Goal: Task Accomplishment & Management: Manage account settings

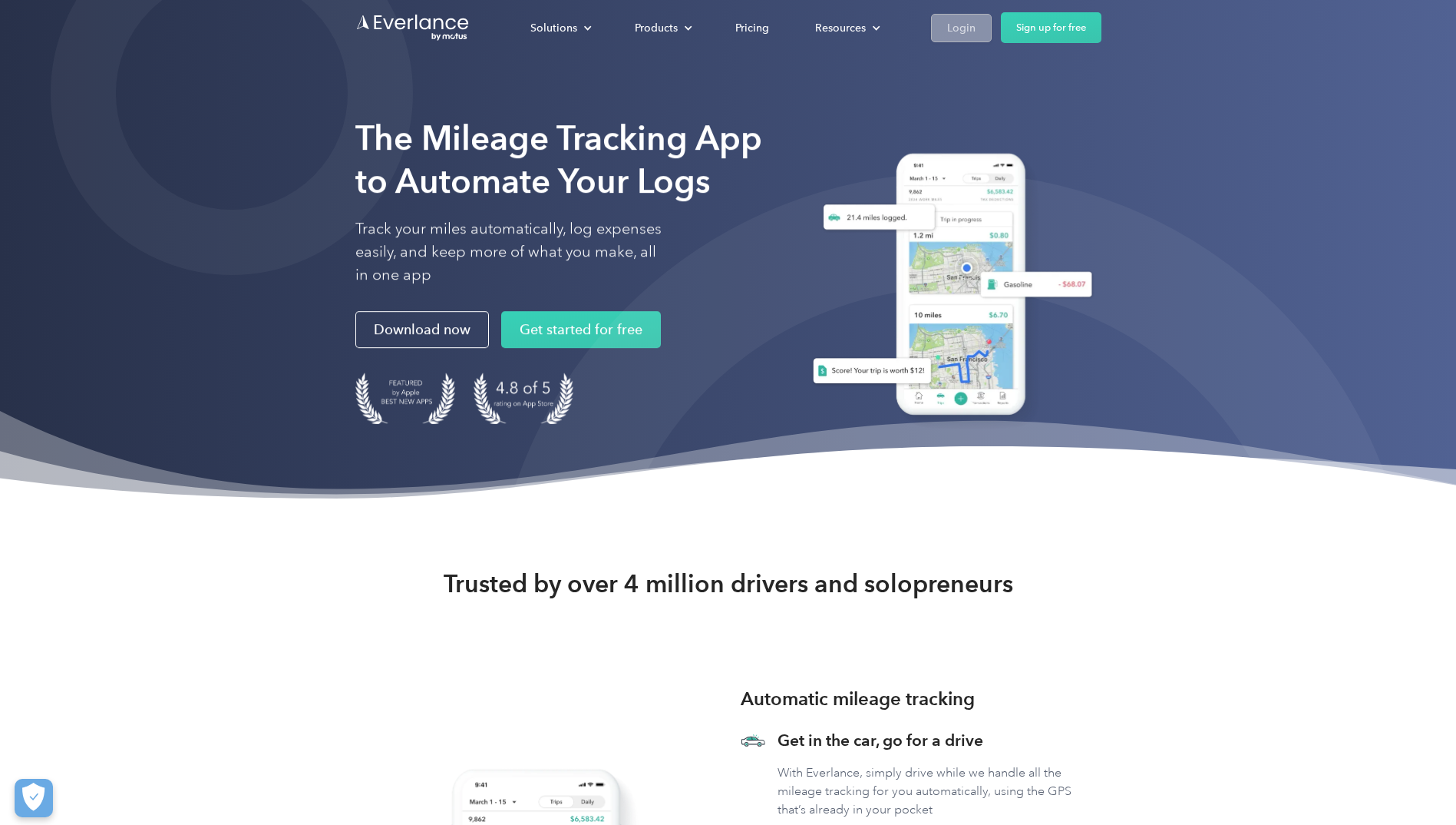
click at [982, 23] on link "Login" at bounding box center [961, 28] width 60 height 28
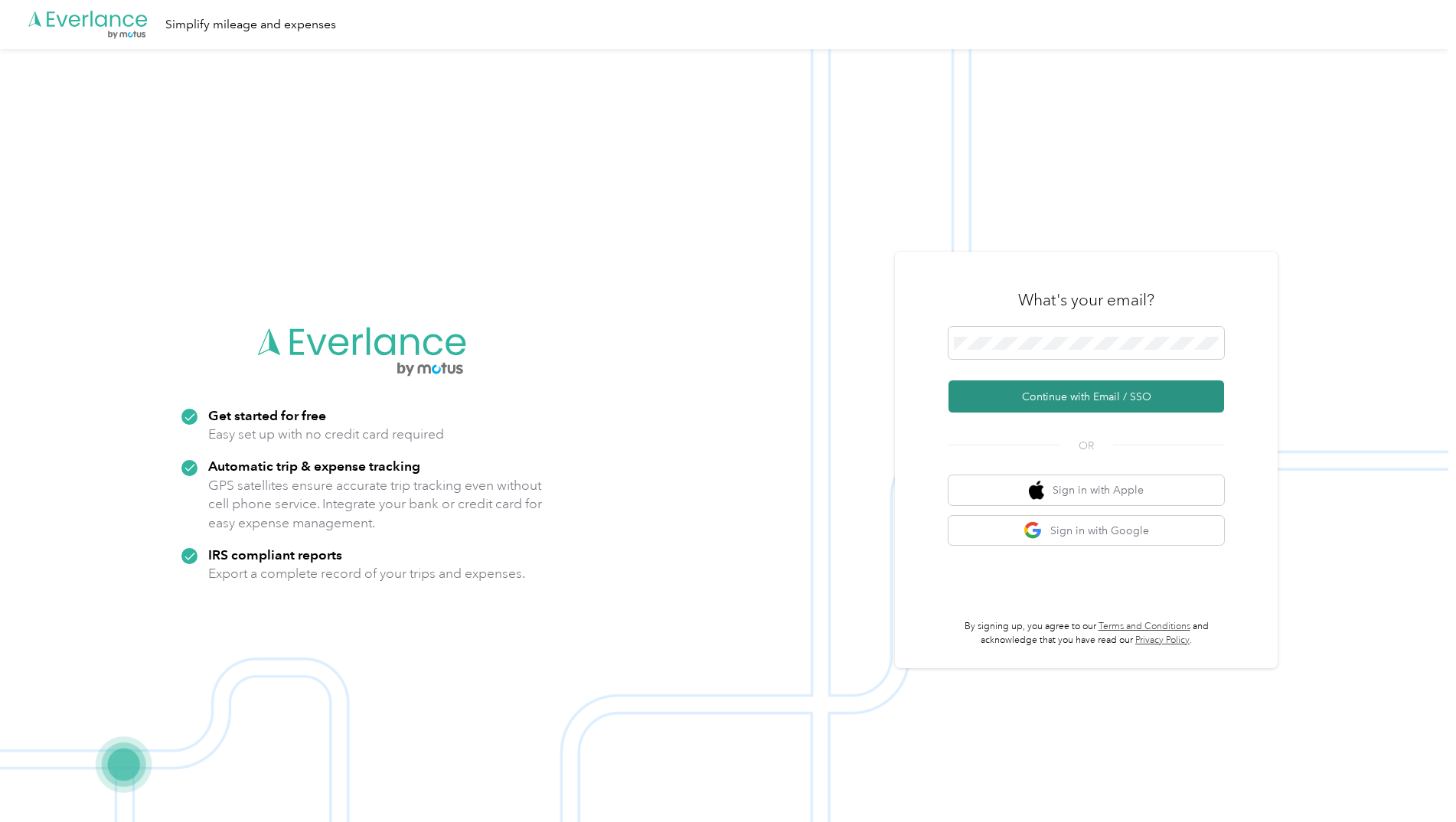
click at [1114, 395] on button "Continue with Email / SSO" at bounding box center [1086, 396] width 276 height 32
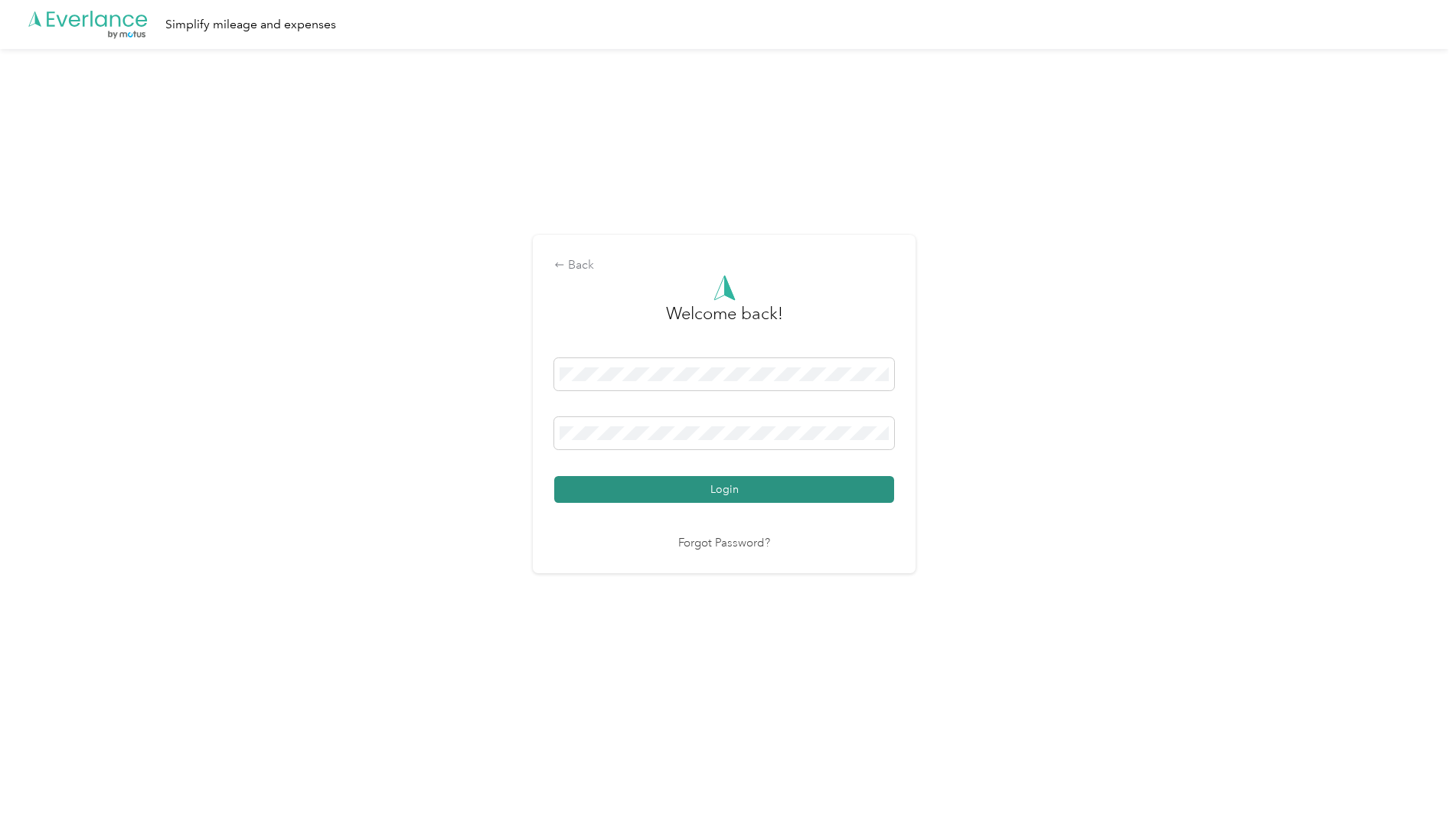
click at [790, 484] on button "Login" at bounding box center [724, 489] width 340 height 27
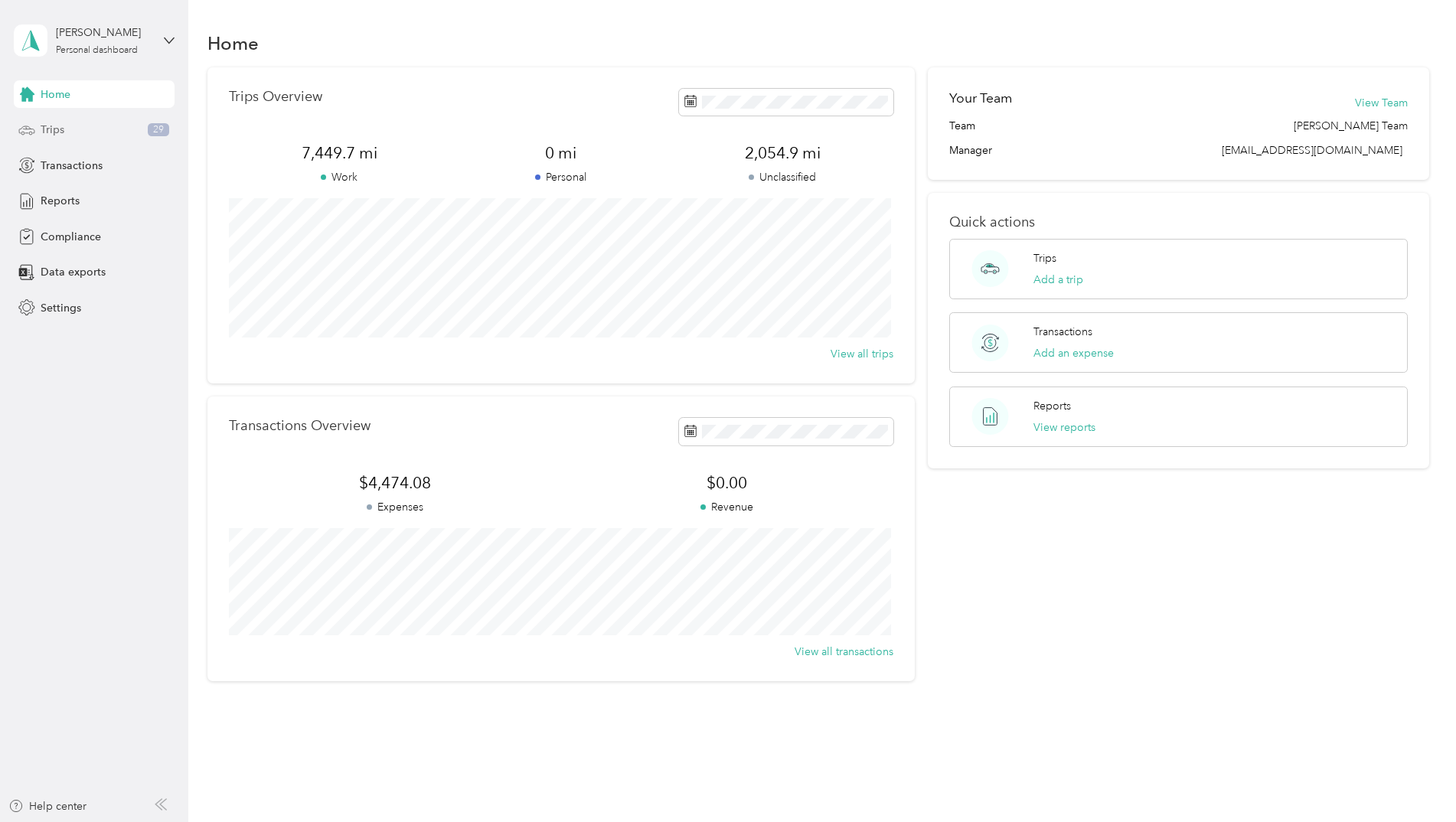
click at [127, 126] on div "Trips 29" at bounding box center [94, 129] width 161 height 27
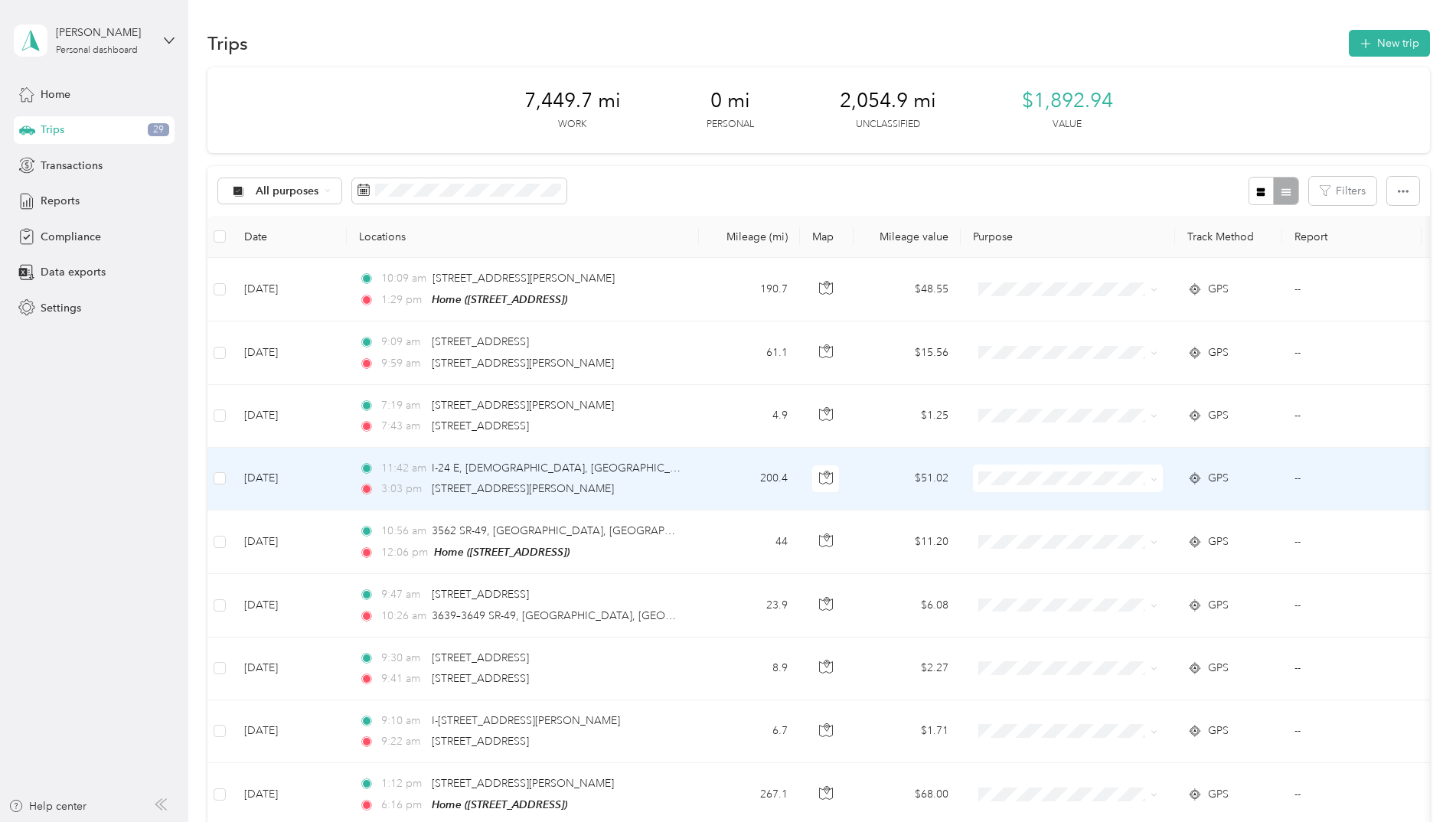
click at [692, 495] on td "11:42 am I-24 E, [DEMOGRAPHIC_DATA], [GEOGRAPHIC_DATA] 3:03 pm [STREET_ADDRESS]…" at bounding box center [523, 479] width 352 height 63
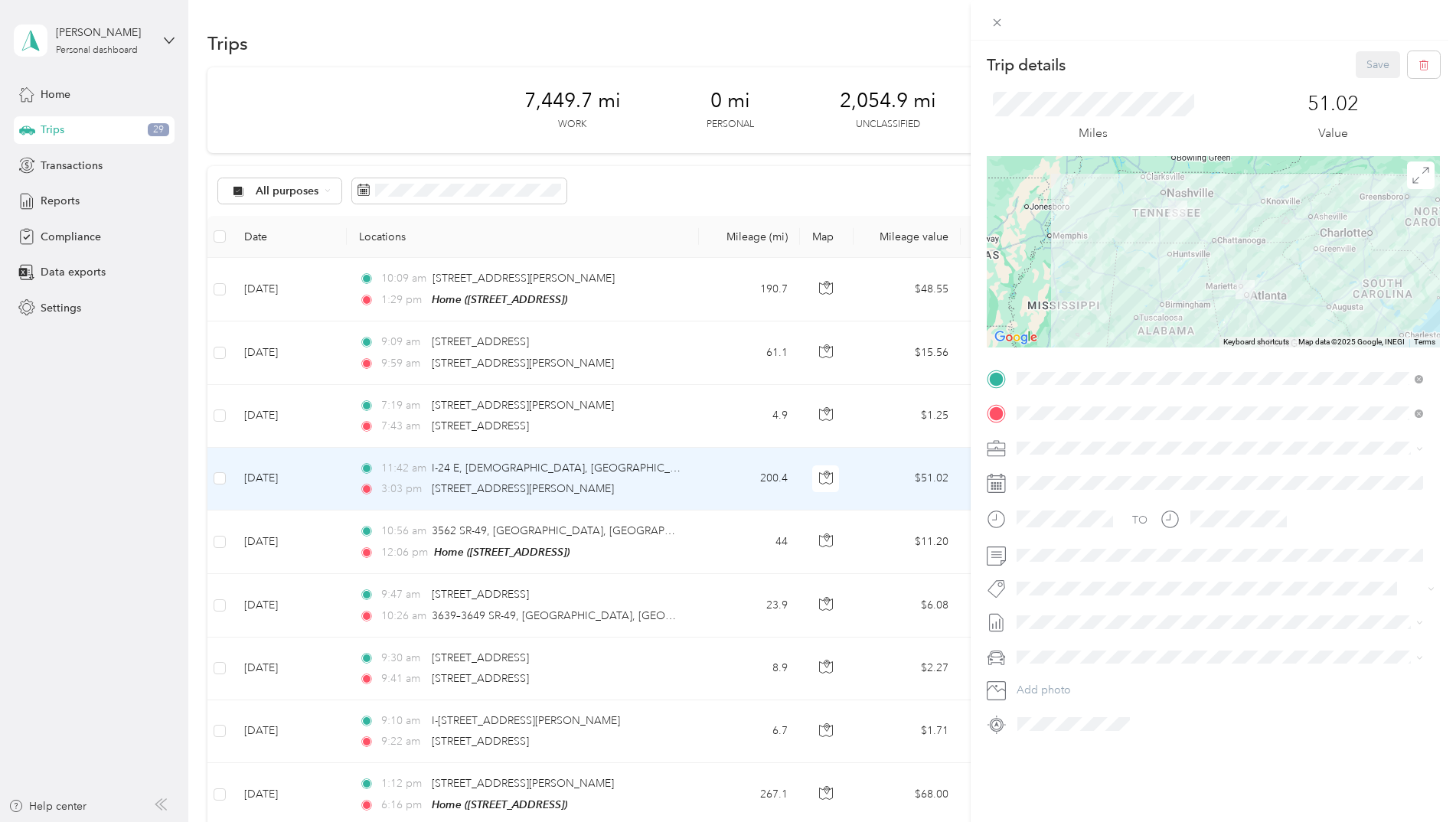
click at [1143, 453] on span "[STREET_ADDRESS]" at bounding box center [1095, 456] width 98 height 13
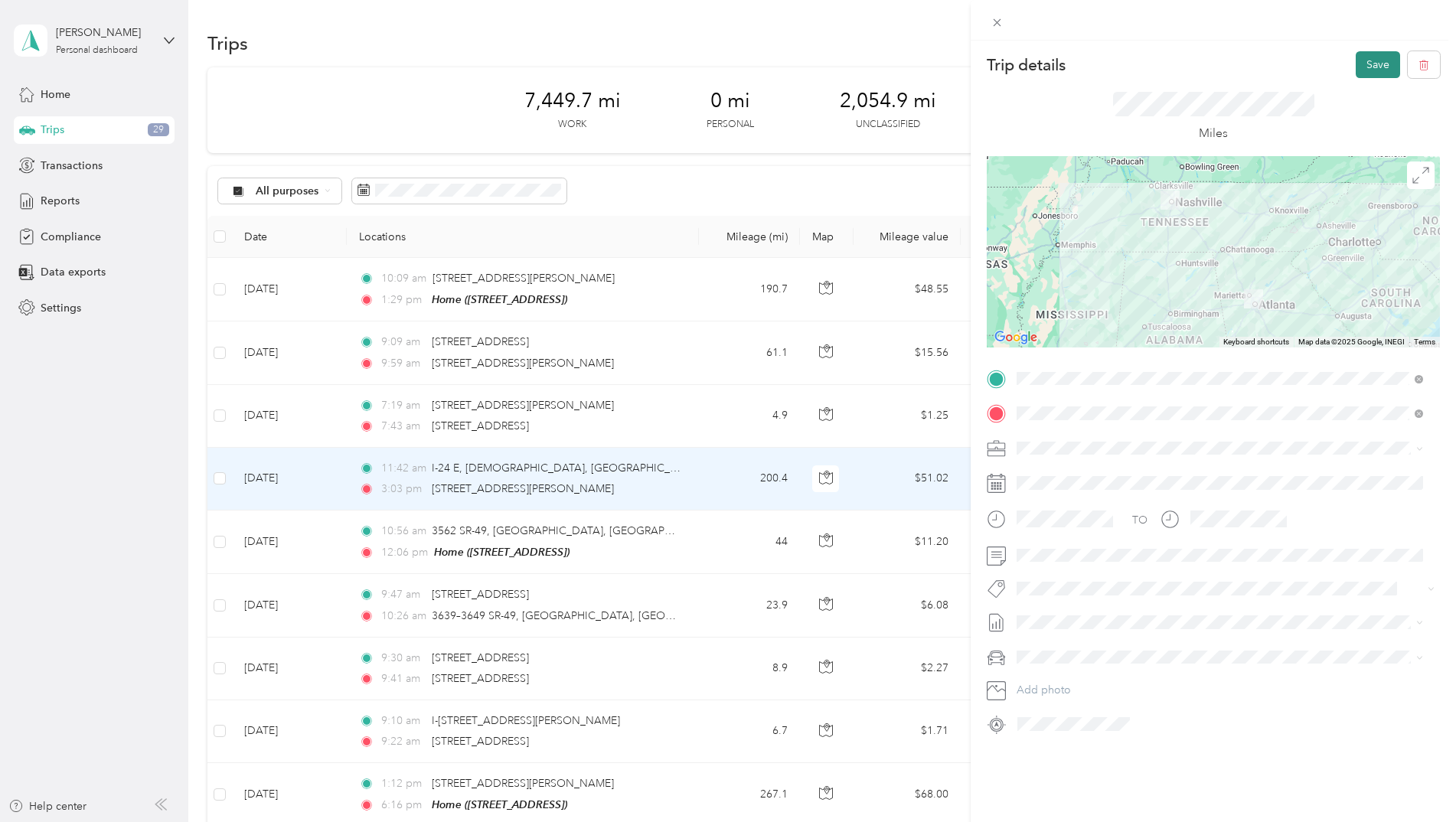
click at [1356, 67] on button "Save" at bounding box center [1378, 65] width 44 height 27
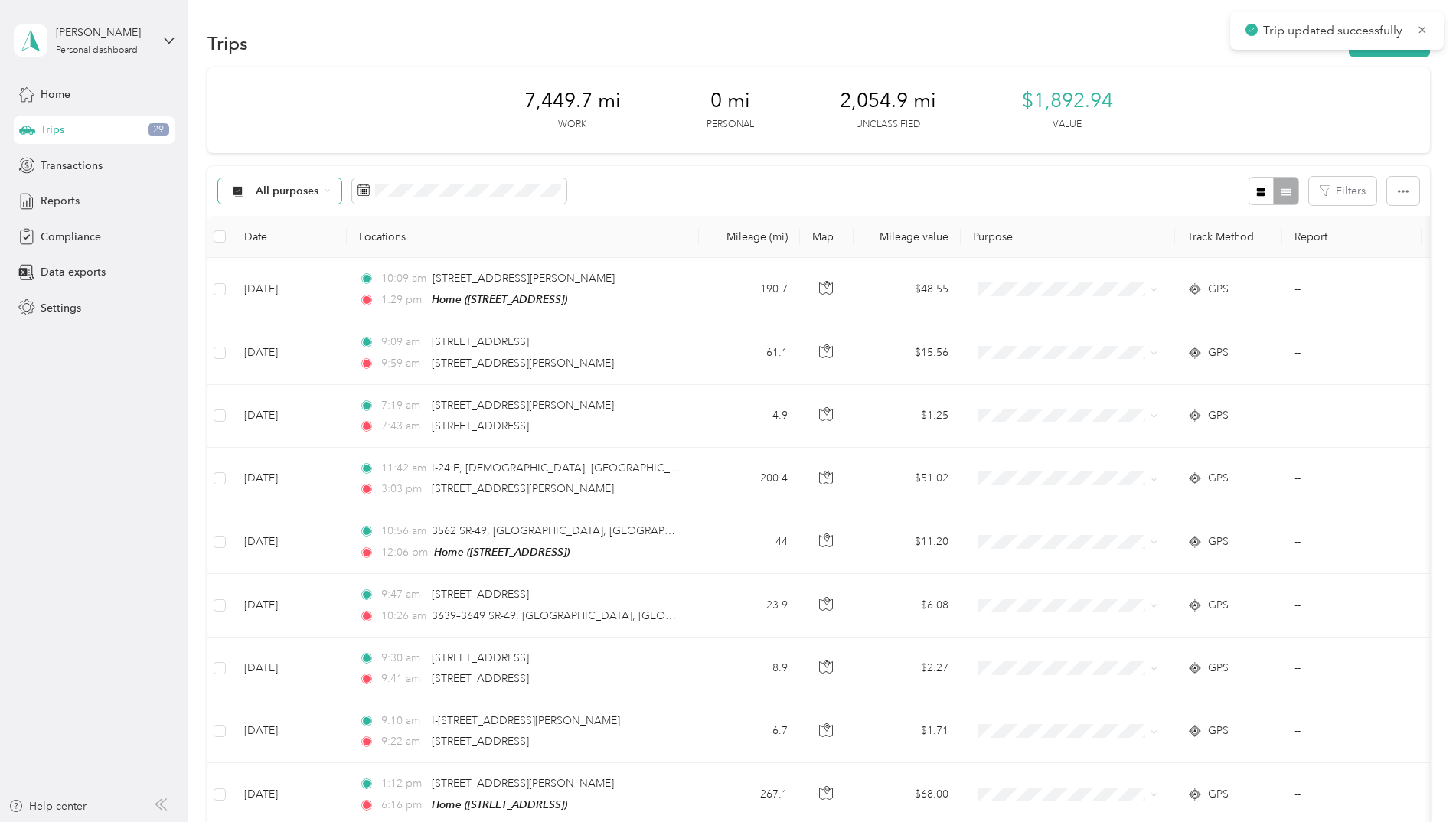
click at [334, 184] on div "All purposes" at bounding box center [280, 191] width 124 height 26
click at [306, 260] on li "[PERSON_NAME] Minerals" at bounding box center [311, 272] width 185 height 27
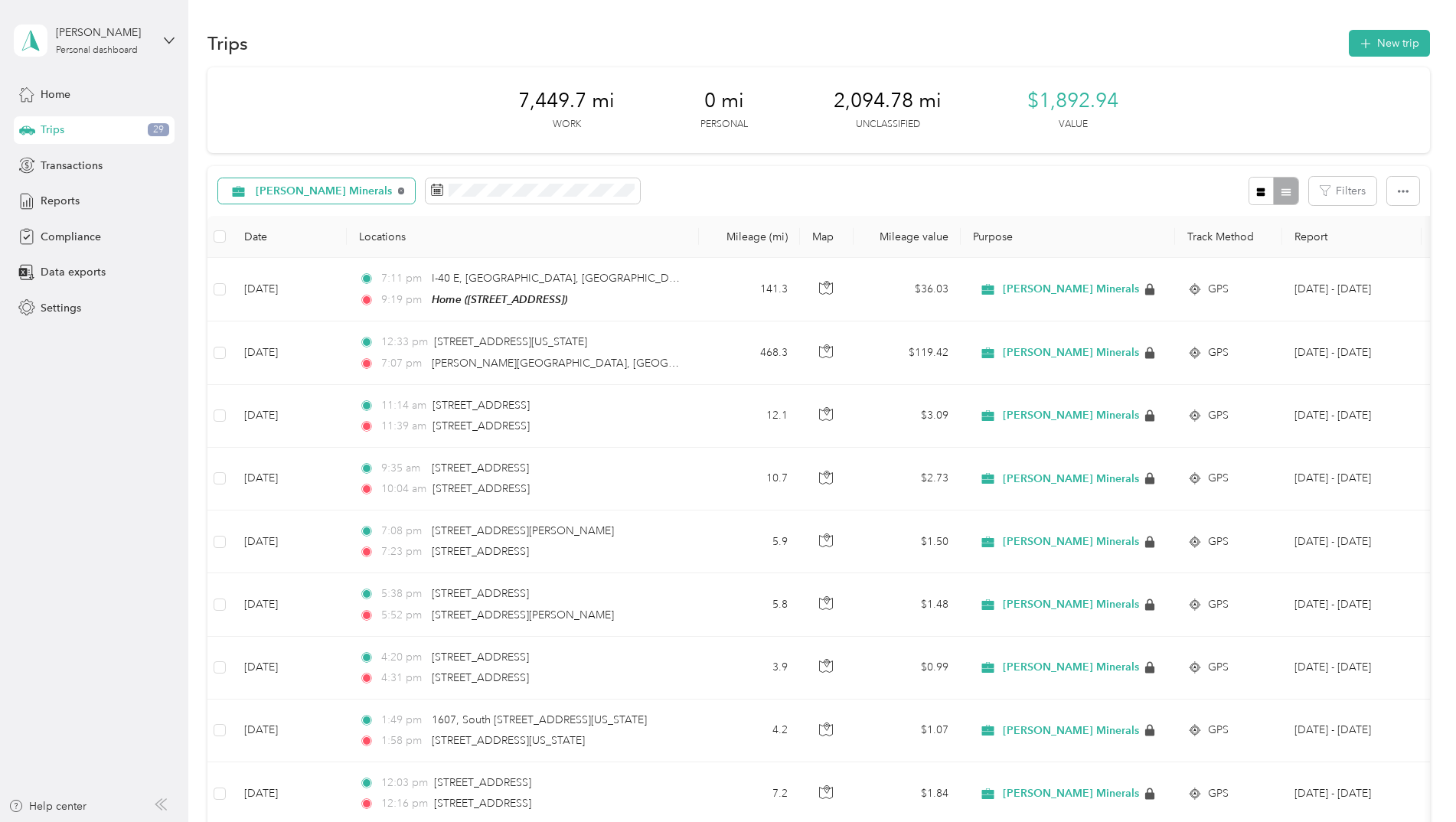
click at [399, 190] on icon at bounding box center [400, 191] width 3 height 3
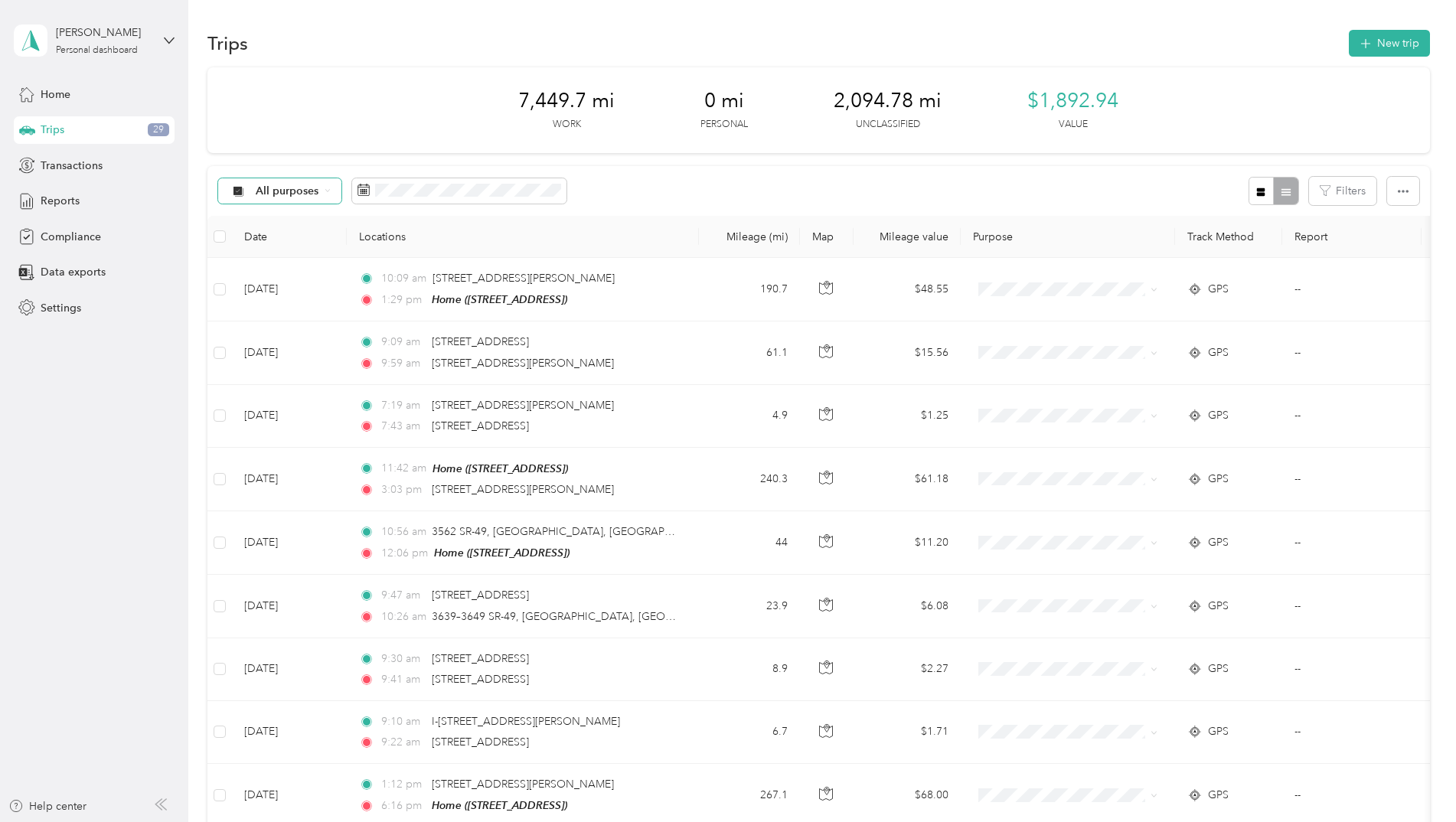
click at [327, 199] on div "All purposes" at bounding box center [280, 191] width 124 height 26
click at [315, 239] on span "Unclassified" at bounding box center [324, 245] width 137 height 16
click at [219, 243] on label at bounding box center [220, 236] width 12 height 17
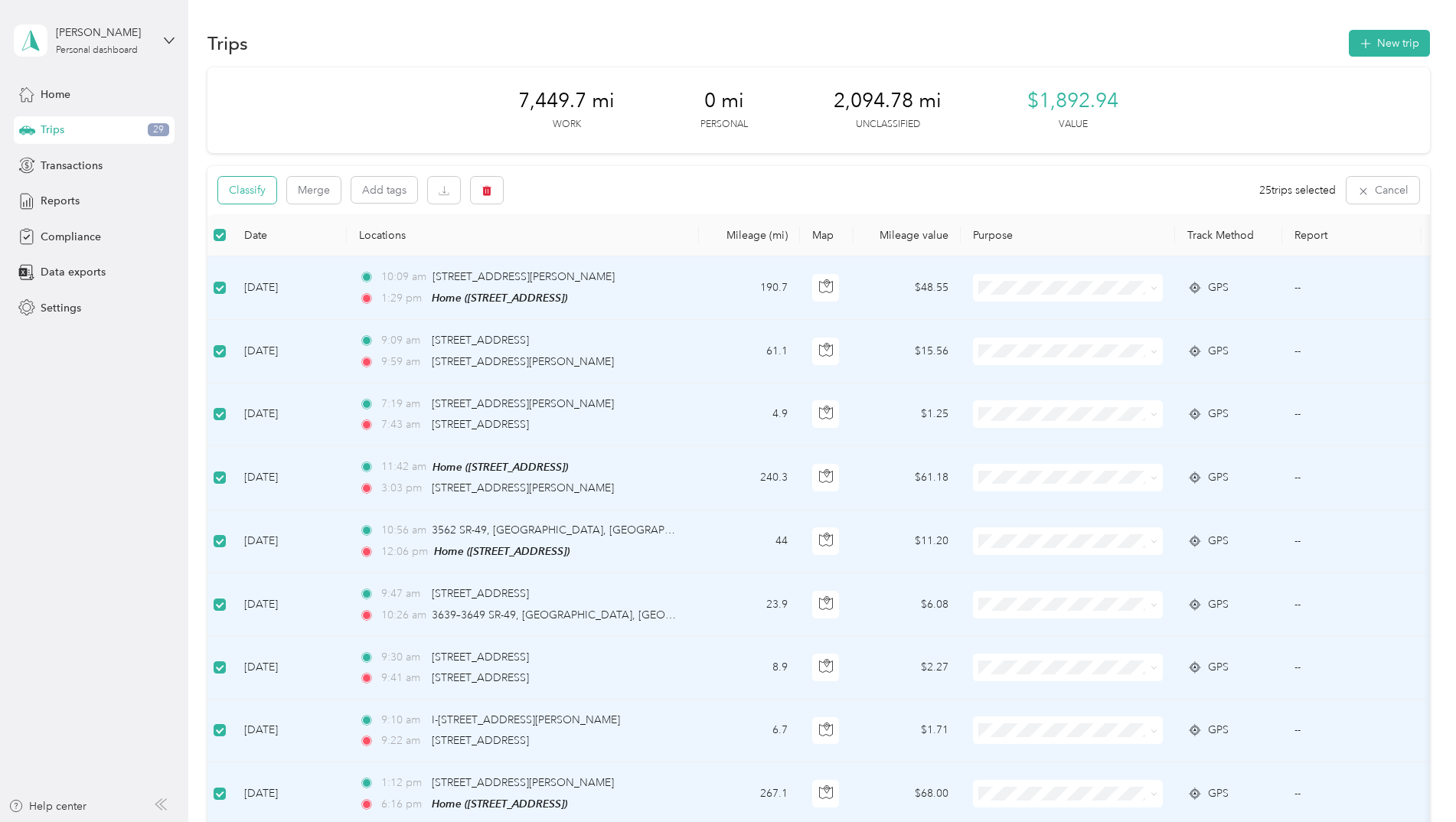
click at [248, 190] on button "Classify" at bounding box center [248, 190] width 59 height 27
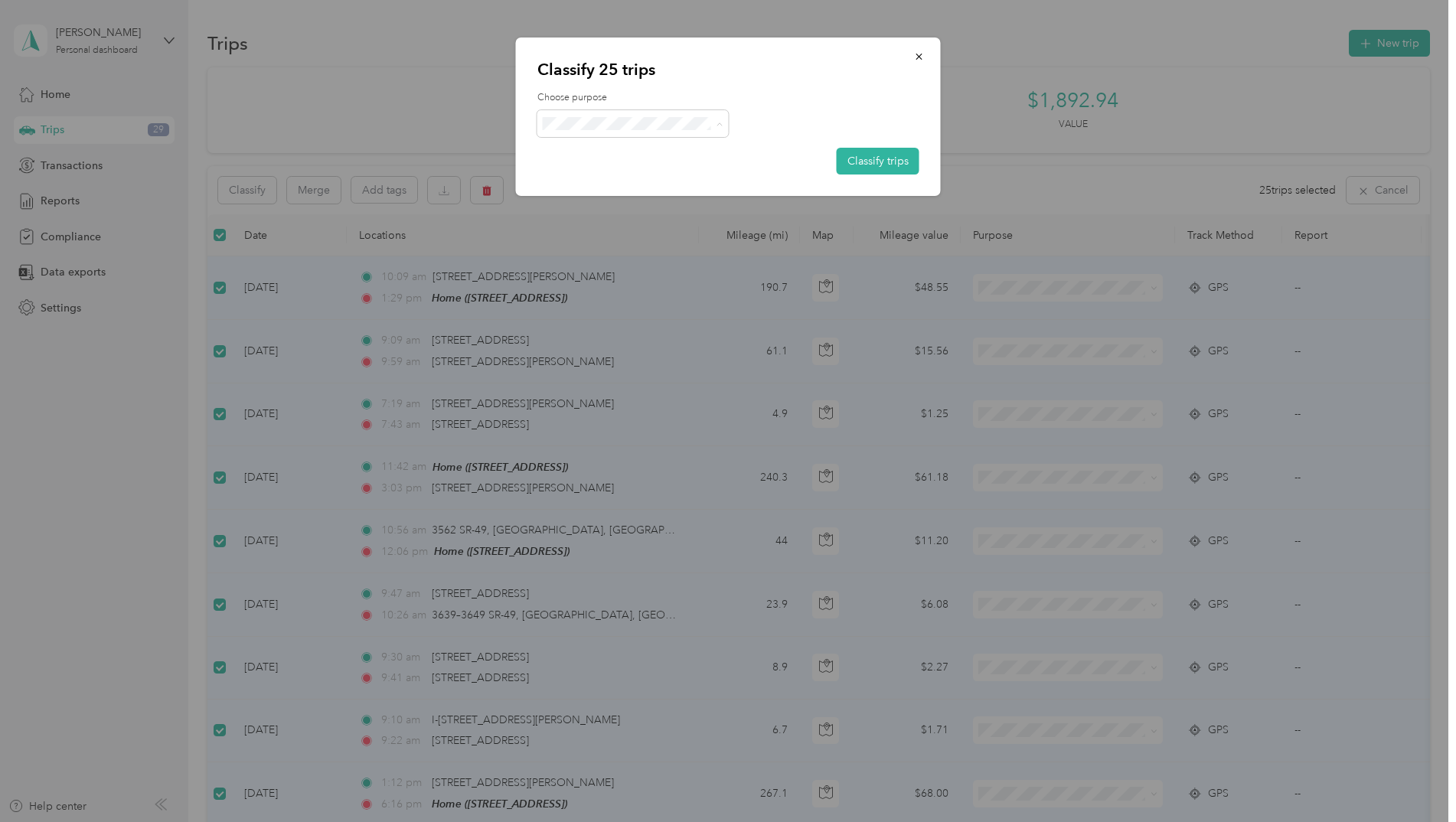
click at [608, 144] on span "[PERSON_NAME] Minerals" at bounding box center [646, 152] width 142 height 16
click at [862, 155] on button "Classify trips" at bounding box center [878, 161] width 83 height 27
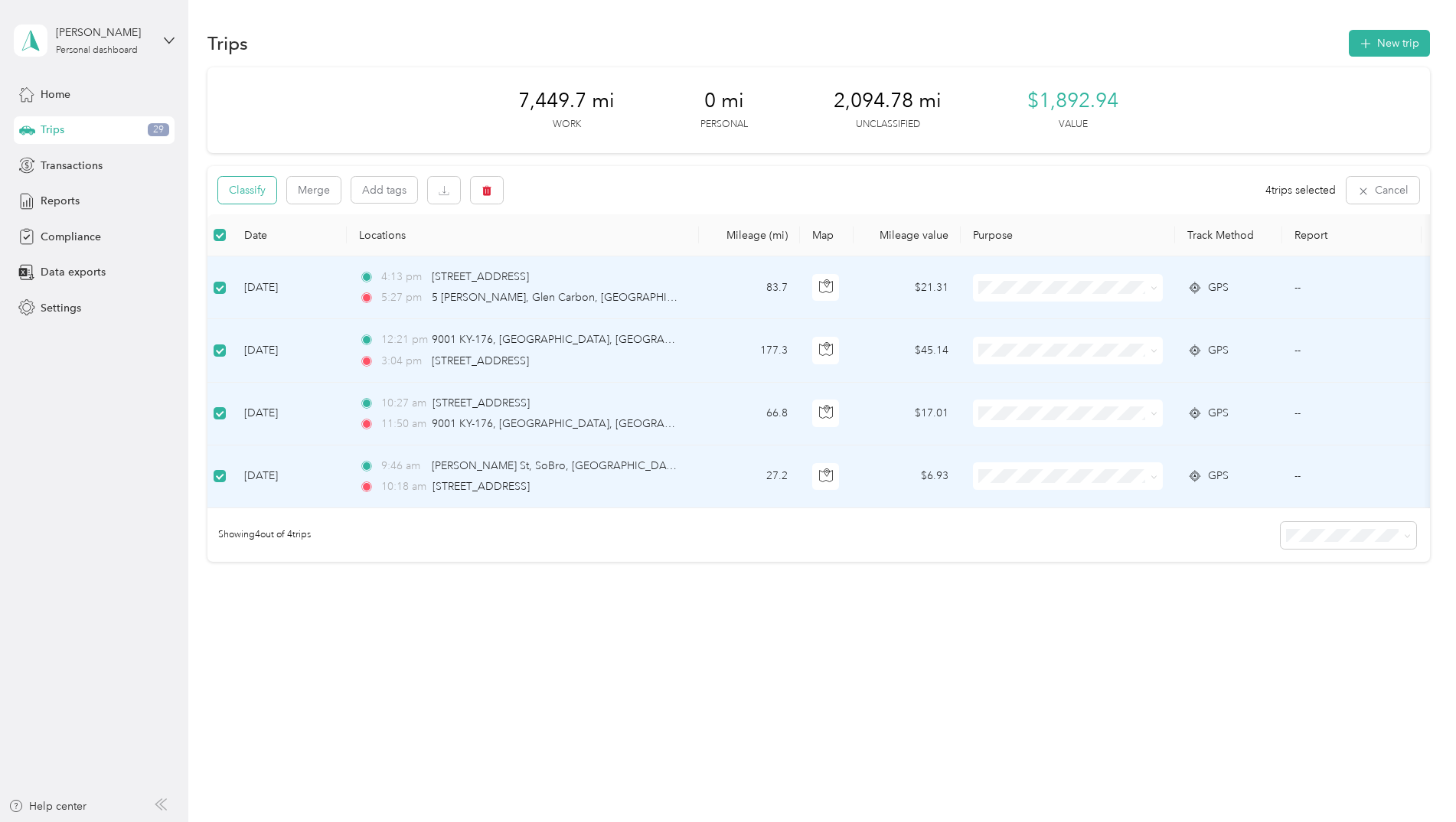
click at [267, 198] on button "Classify" at bounding box center [248, 190] width 59 height 27
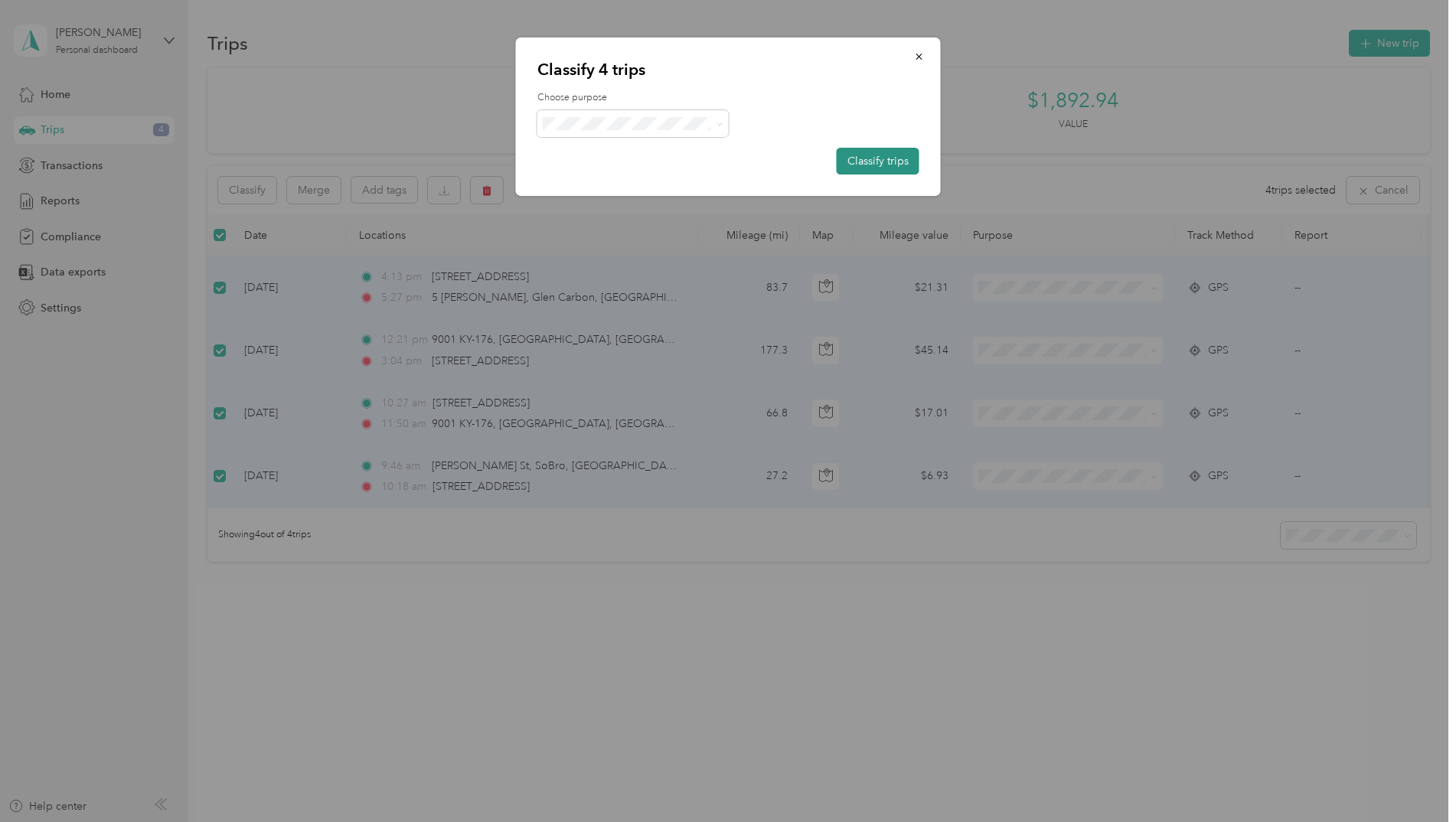
click at [851, 151] on button "Classify trips" at bounding box center [878, 161] width 83 height 27
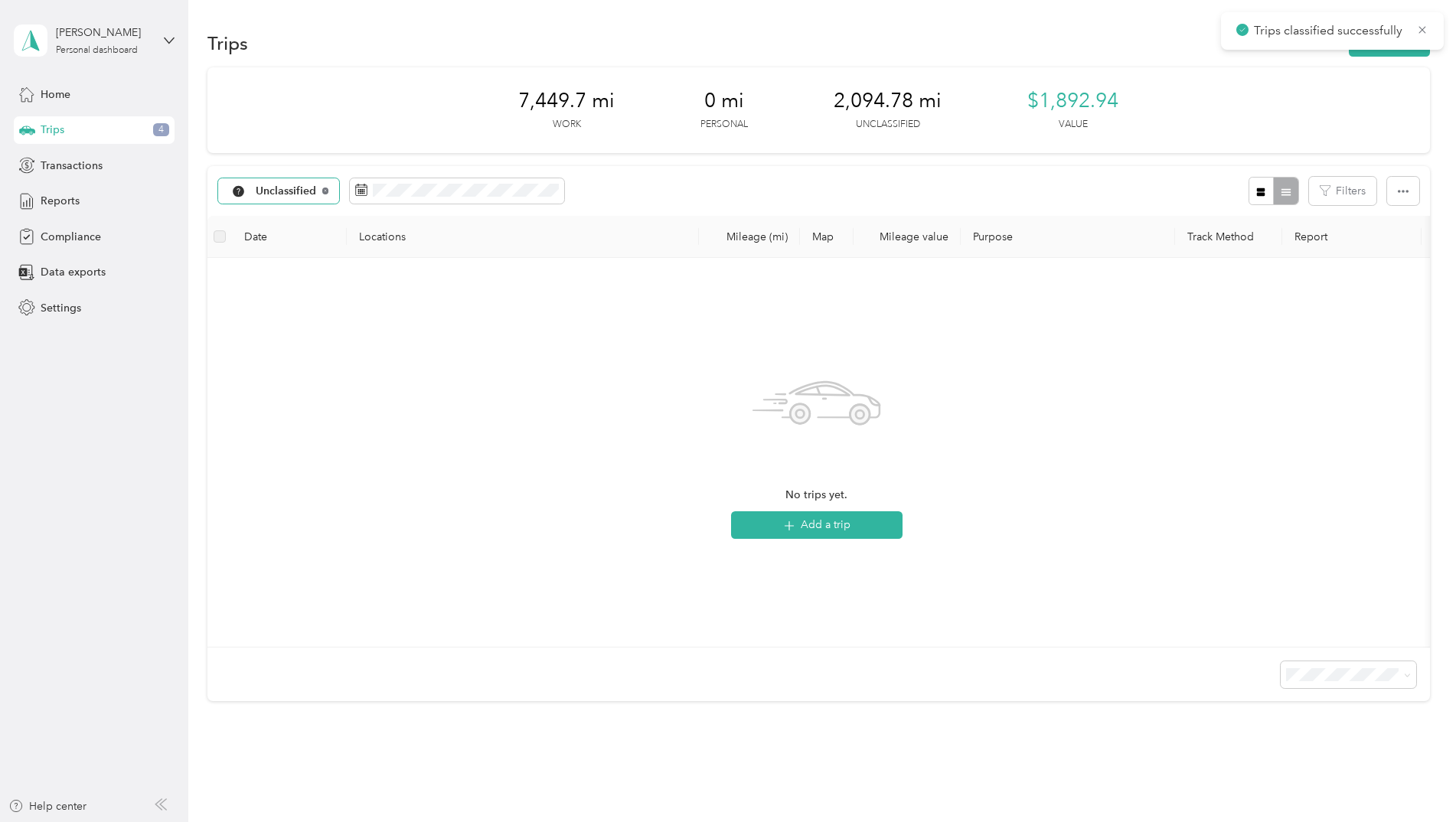
click at [327, 193] on div "Unclassified" at bounding box center [279, 191] width 122 height 26
click at [483, 326] on div "No trips yet. Add a trip" at bounding box center [817, 452] width 1194 height 364
click at [114, 204] on div "Reports" at bounding box center [94, 200] width 161 height 27
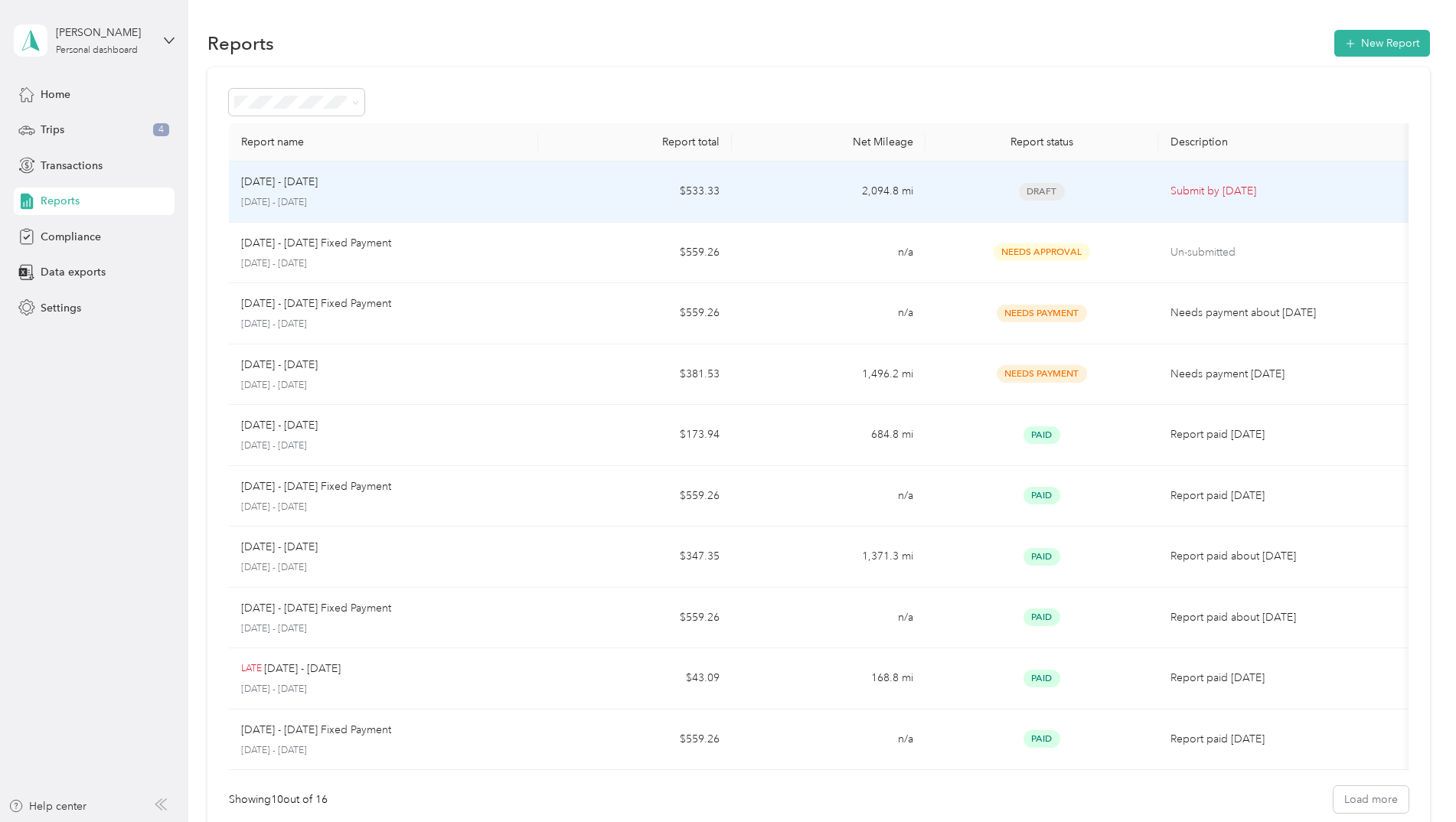
click at [767, 204] on td "2,094.8 mi" at bounding box center [829, 192] width 193 height 61
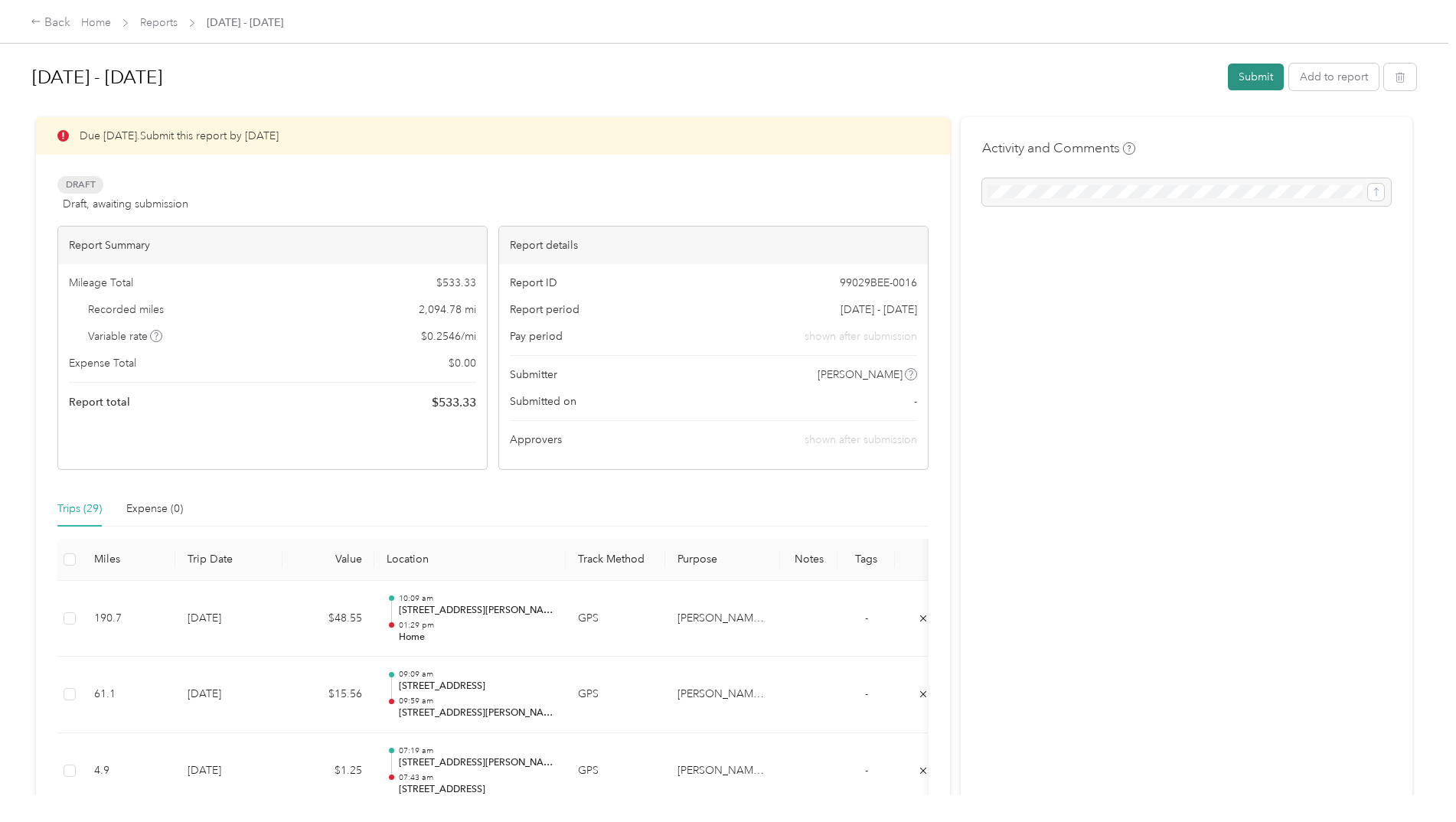
click at [1234, 79] on button "Submit" at bounding box center [1255, 77] width 56 height 27
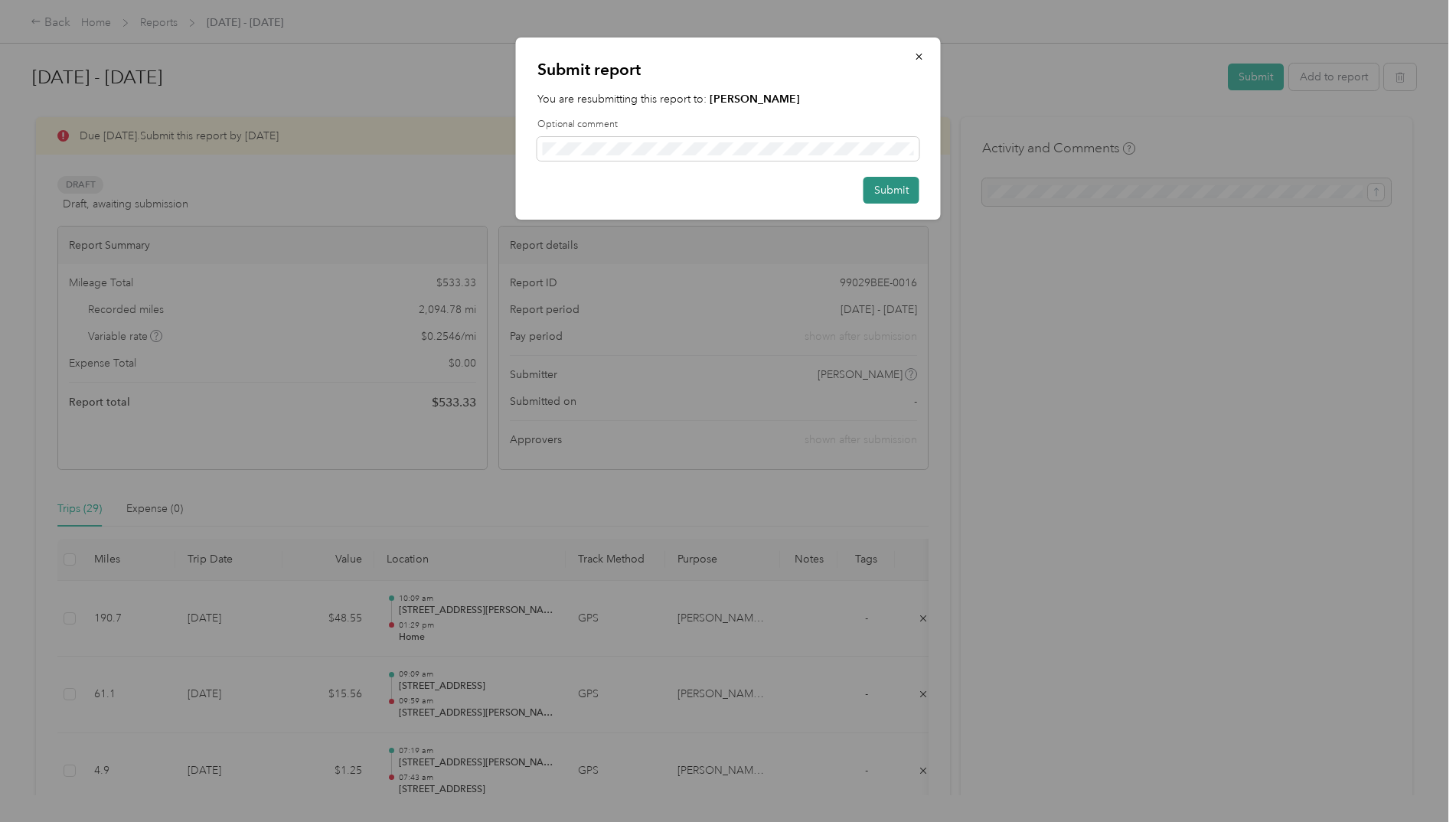
click at [896, 197] on button "Submit" at bounding box center [891, 190] width 56 height 27
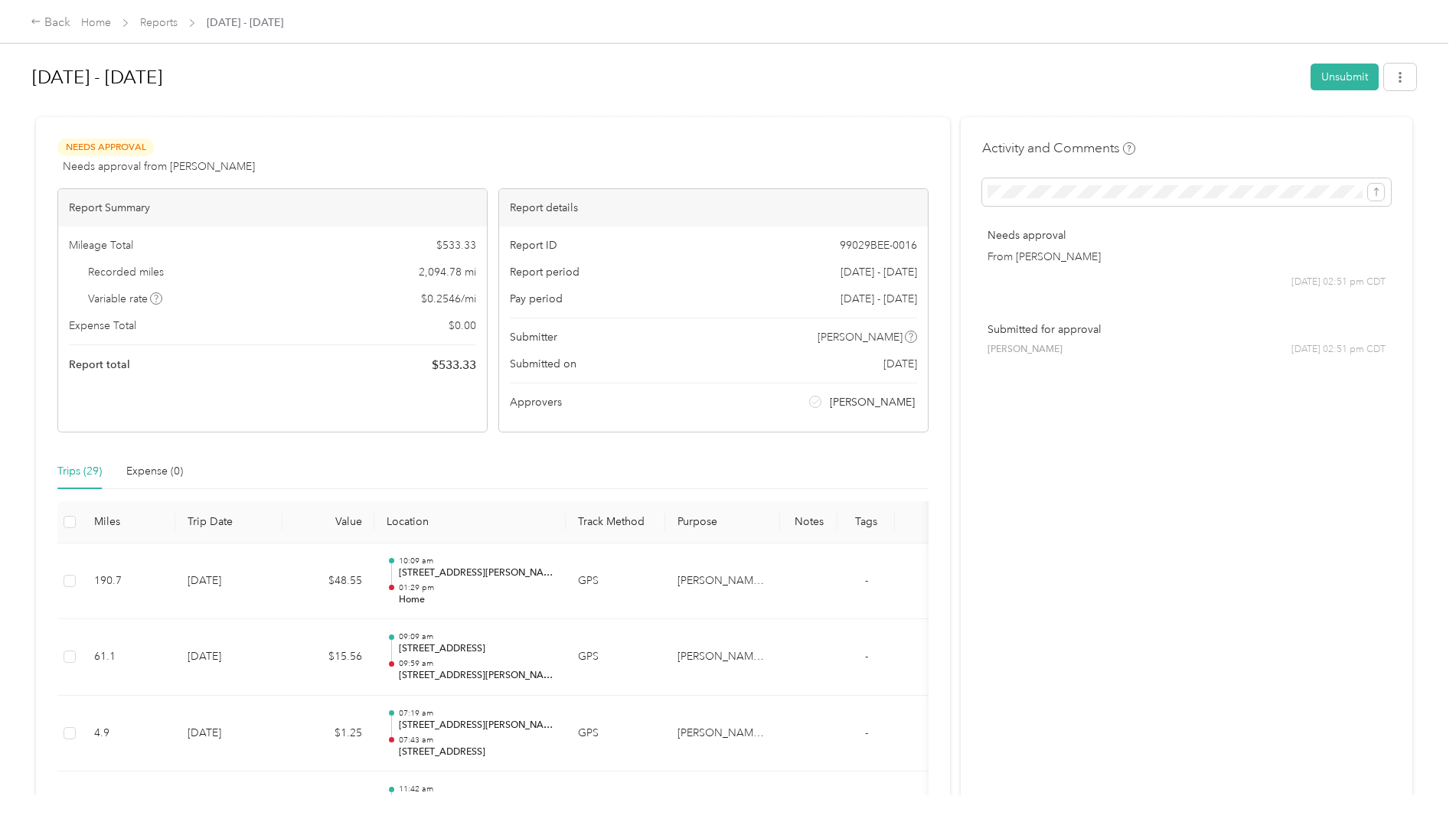
click at [543, 142] on div "Needs Approval Needs approval from [PERSON_NAME] View activity & comments" at bounding box center [493, 156] width 871 height 36
